Goal: Task Accomplishment & Management: Complete application form

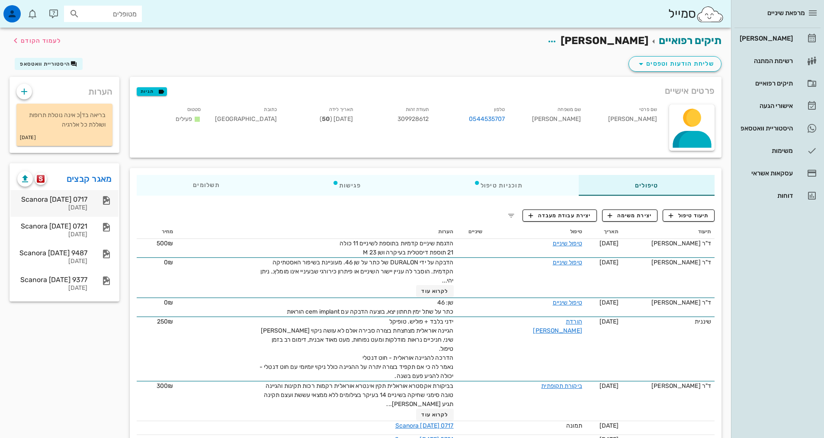
scroll to position [106, 0]
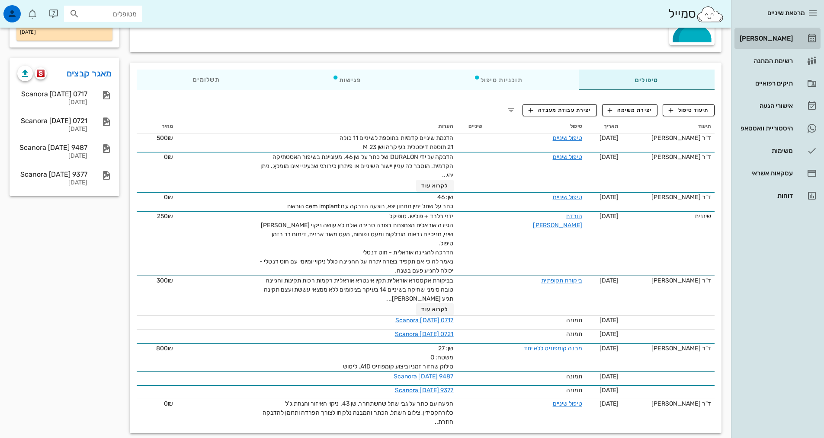
click at [795, 39] on link "[PERSON_NAME]" at bounding box center [777, 38] width 86 height 21
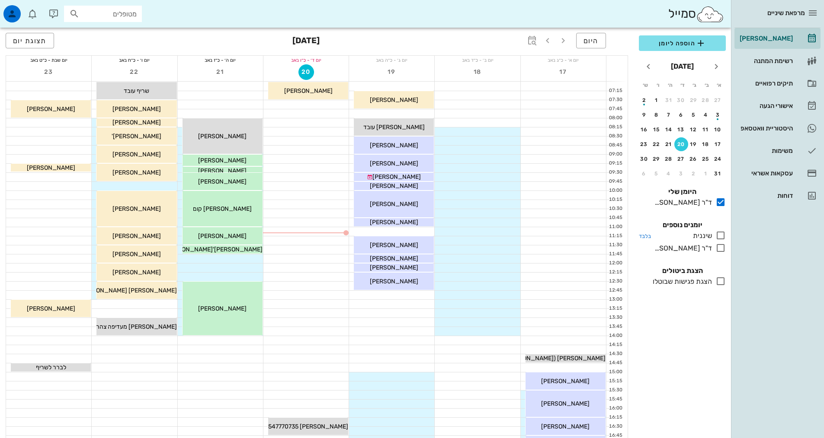
click at [720, 238] on icon at bounding box center [720, 235] width 10 height 10
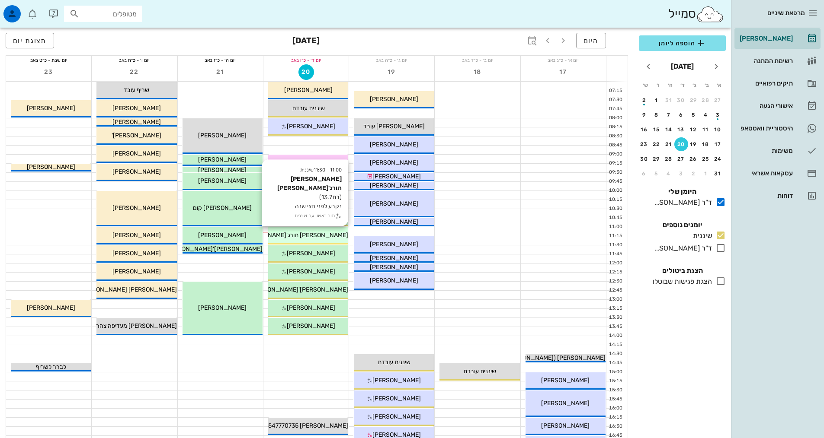
click at [309, 237] on span "[PERSON_NAME] תורג'[PERSON_NAME]" at bounding box center [293, 235] width 110 height 7
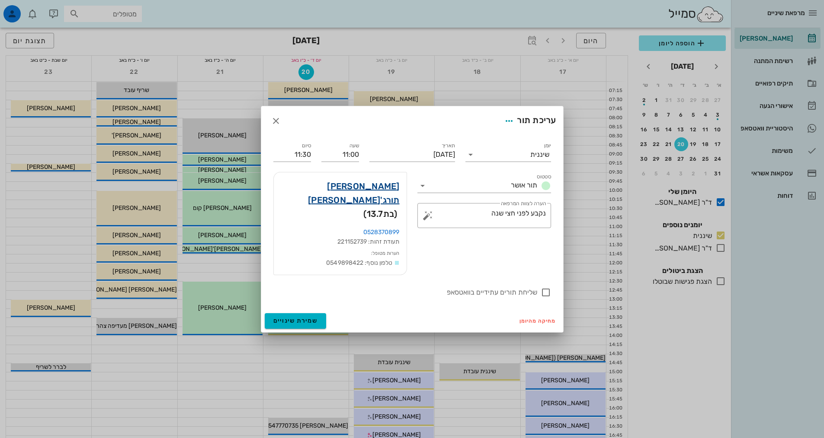
click at [368, 198] on link "[PERSON_NAME] תורג'[PERSON_NAME]" at bounding box center [340, 193] width 119 height 28
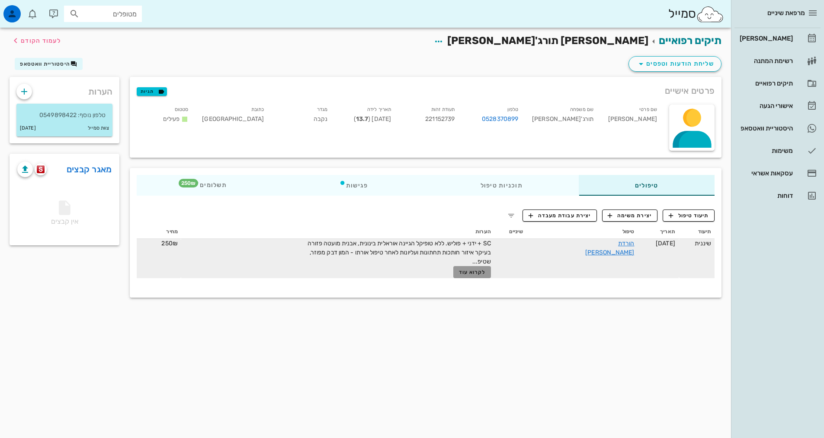
click at [486, 273] on span "לקרוא עוד" at bounding box center [472, 272] width 27 height 6
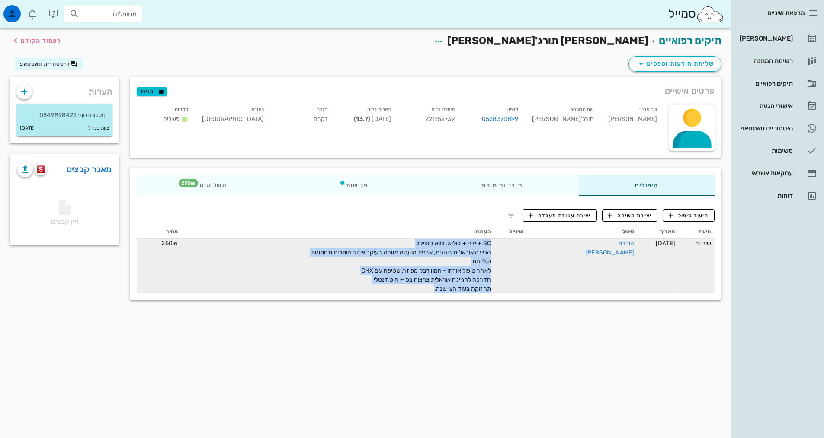
drag, startPoint x: 458, startPoint y: 289, endPoint x: 531, endPoint y: 266, distance: 77.3
click at [531, 266] on tr "שיננית [DATE] הורדת [PERSON_NAME] SC + ידני + פוליש. ללא טופיקל הגיינה אוראלית …" at bounding box center [426, 266] width 578 height 54
copy span "SC + ידני + פוליש. ללא טופיקל הגיינה אוראלית בינונית, אבנית מועטה פזורה בעיקר א…"
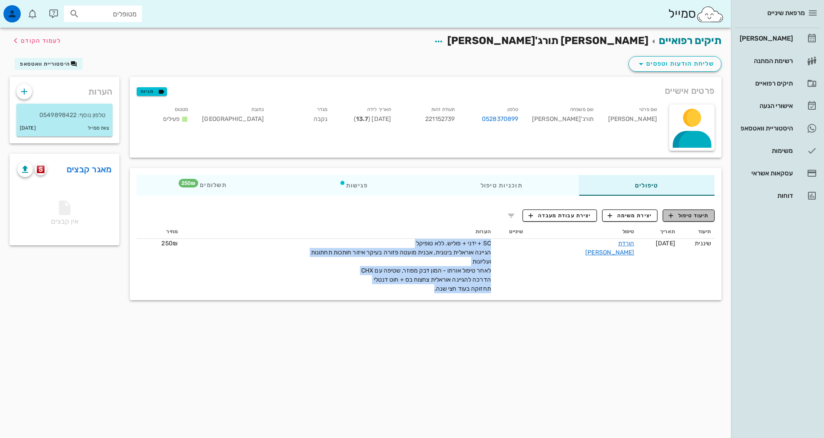
click at [681, 214] on span "תיעוד טיפול" at bounding box center [689, 216] width 40 height 8
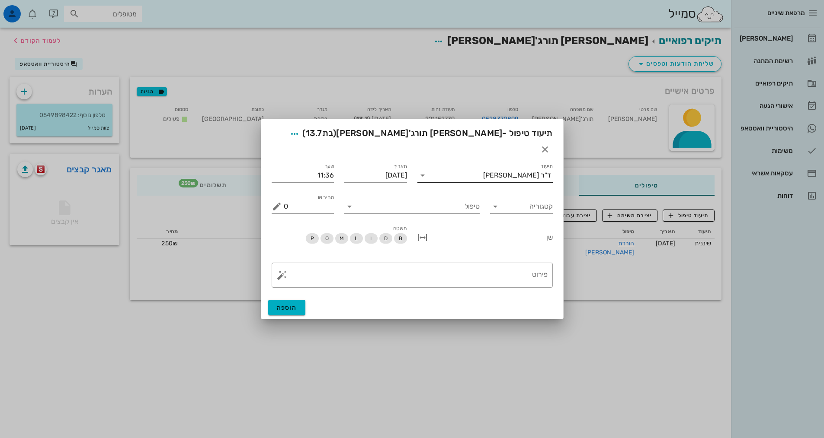
click at [510, 172] on div "ד"ר [PERSON_NAME]" at bounding box center [517, 176] width 68 height 8
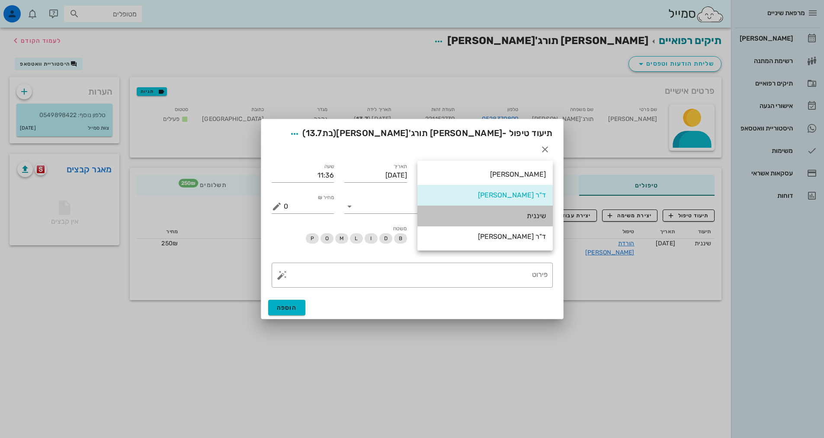
click at [540, 216] on div "שיננית" at bounding box center [485, 216] width 122 height 8
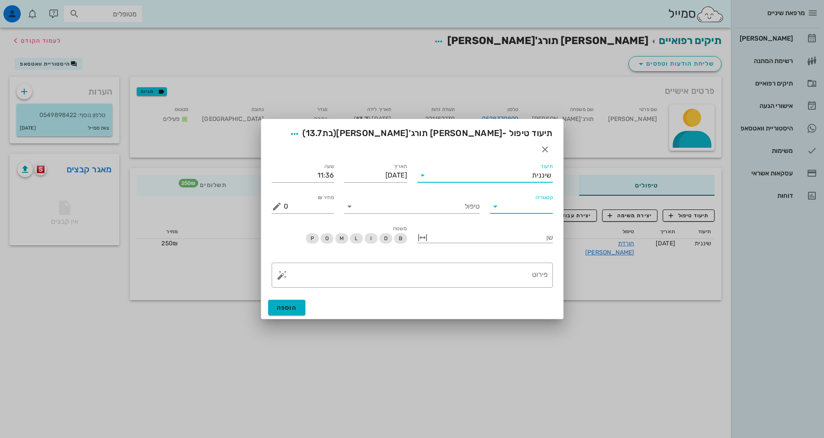
drag, startPoint x: 509, startPoint y: 197, endPoint x: 513, endPoint y: 205, distance: 9.1
click at [510, 200] on input "קטגוריה" at bounding box center [528, 207] width 49 height 14
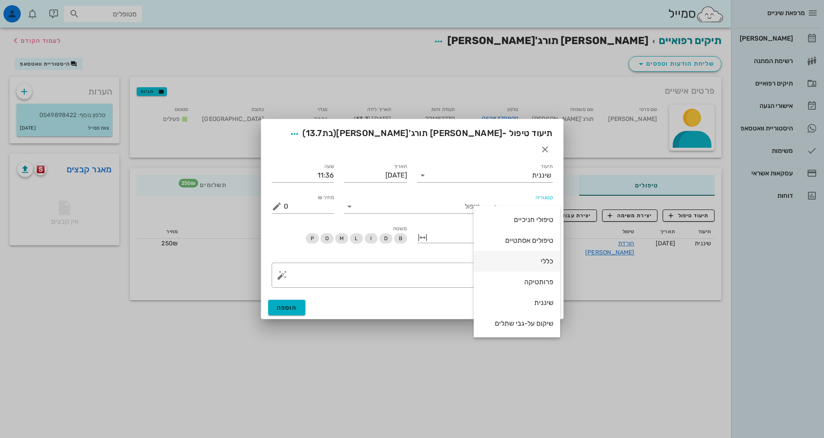
scroll to position [83, 0]
click at [538, 282] on div "שיננית" at bounding box center [516, 282] width 73 height 8
type input "שיננית"
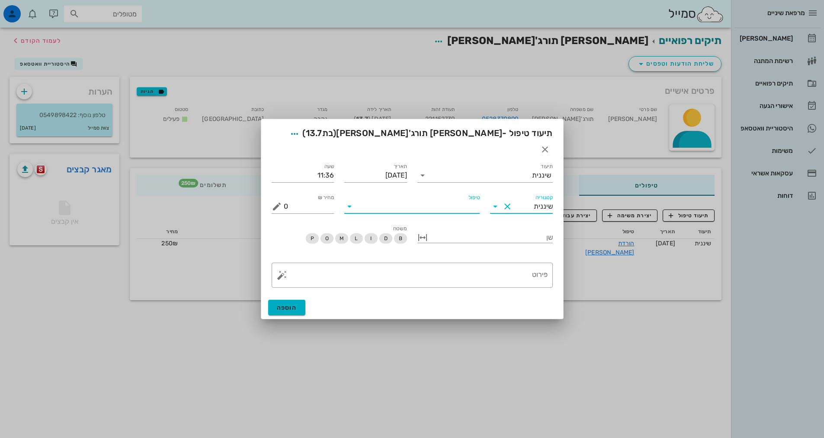
click at [472, 202] on input "טיפול" at bounding box center [417, 207] width 123 height 14
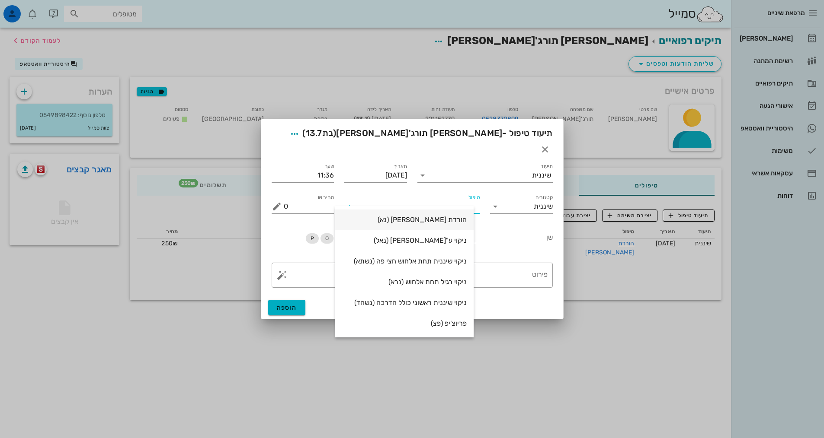
click at [467, 215] on div "הורדת [PERSON_NAME] (נא)" at bounding box center [404, 220] width 125 height 19
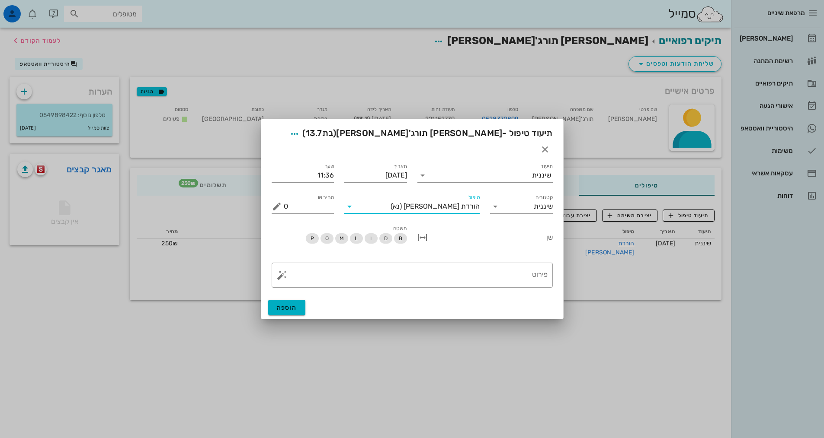
type input "250"
click at [501, 267] on textarea "פירוט" at bounding box center [416, 277] width 264 height 21
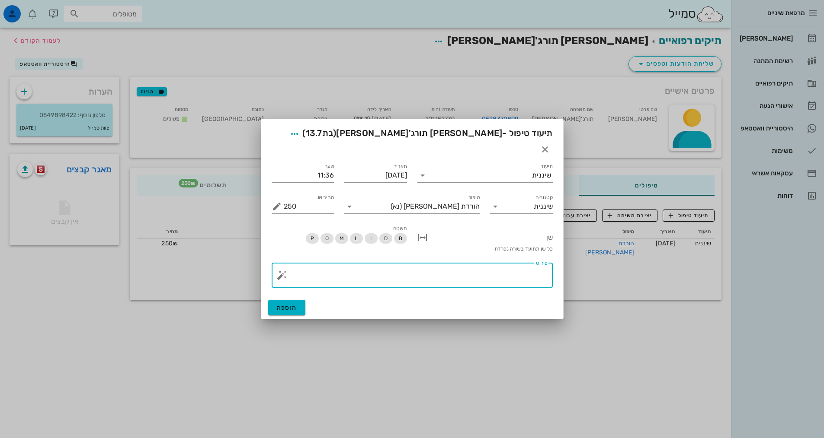
paste textarea "SC + ידני + פוליש. ללא טופיקל הגיינה אוראלית בינונית, אבנית מועטה פזורה בעיקר א…"
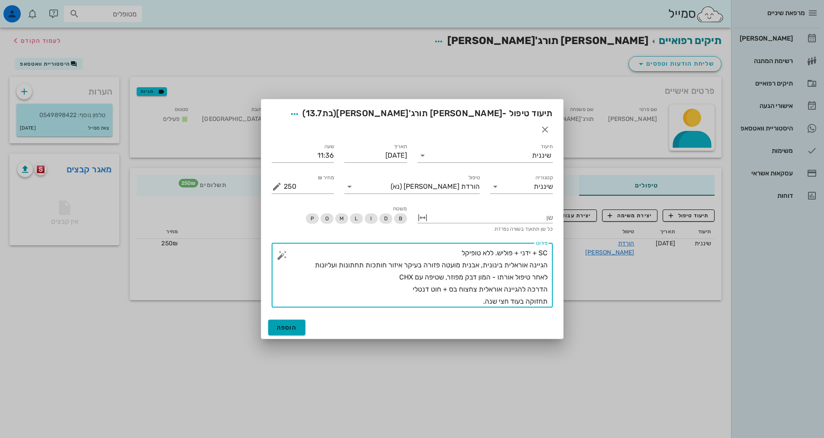
type textarea "SC + ידני + פוליש. ללא טופיקל הגיינה אוראלית בינונית, אבנית מועטה פזורה בעיקר א…"
click at [277, 324] on span "הוספה" at bounding box center [287, 327] width 20 height 7
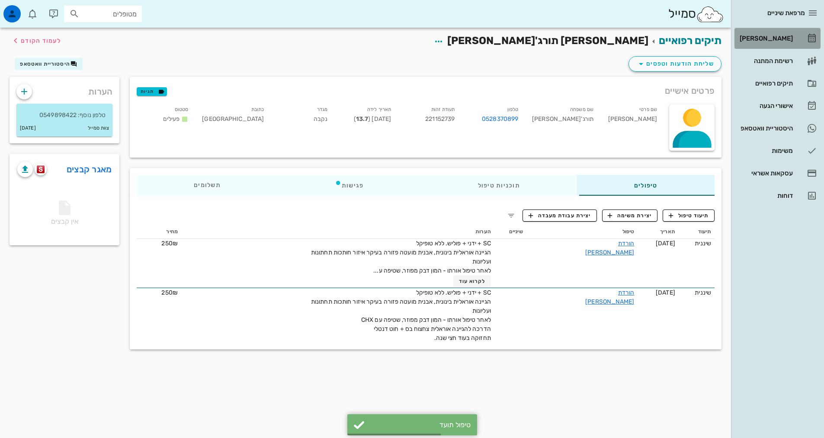
click at [788, 37] on div "[PERSON_NAME]" at bounding box center [765, 38] width 55 height 7
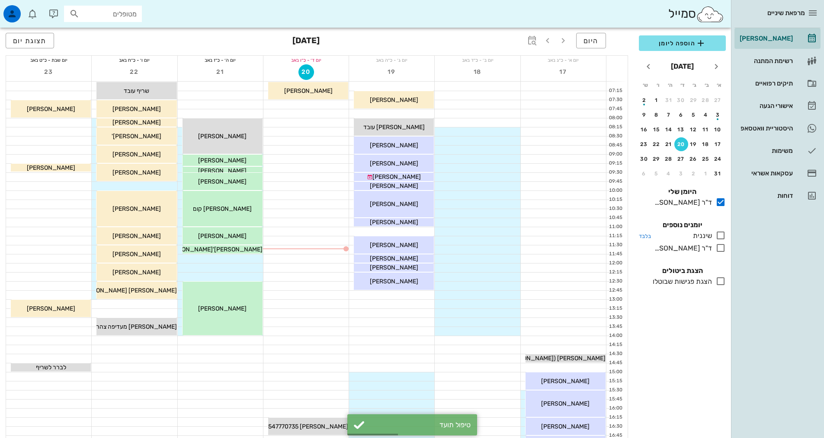
click at [721, 237] on icon at bounding box center [720, 235] width 10 height 10
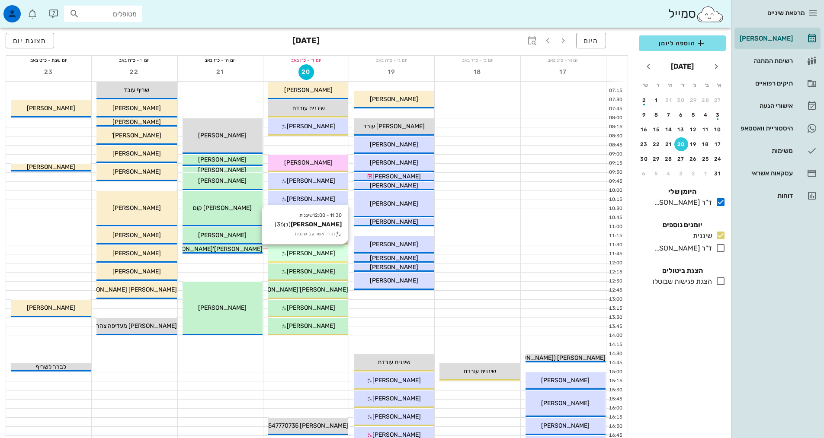
click at [319, 256] on span "[PERSON_NAME]" at bounding box center [311, 253] width 48 height 7
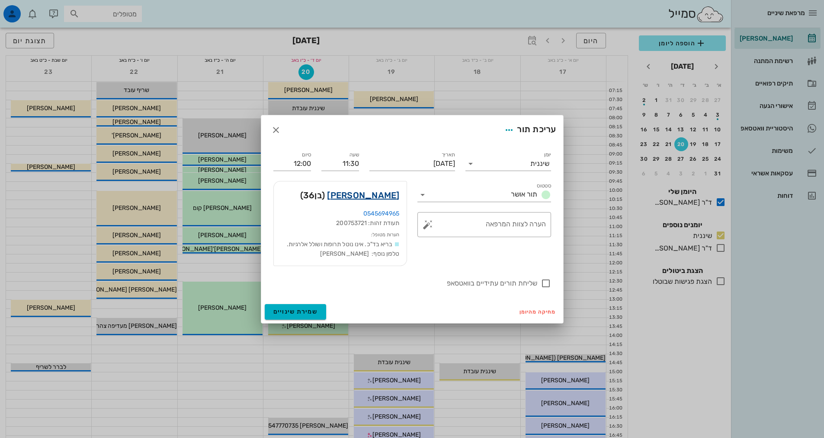
click at [379, 196] on link "[PERSON_NAME]" at bounding box center [363, 196] width 72 height 14
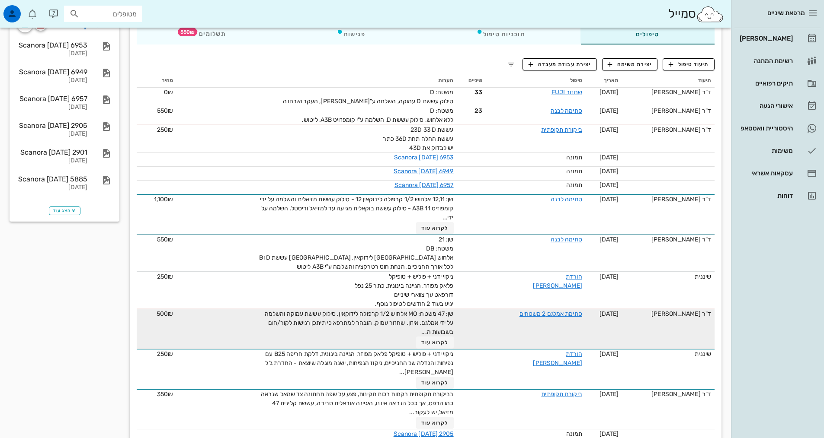
scroll to position [173, 0]
